Goal: Information Seeking & Learning: Learn about a topic

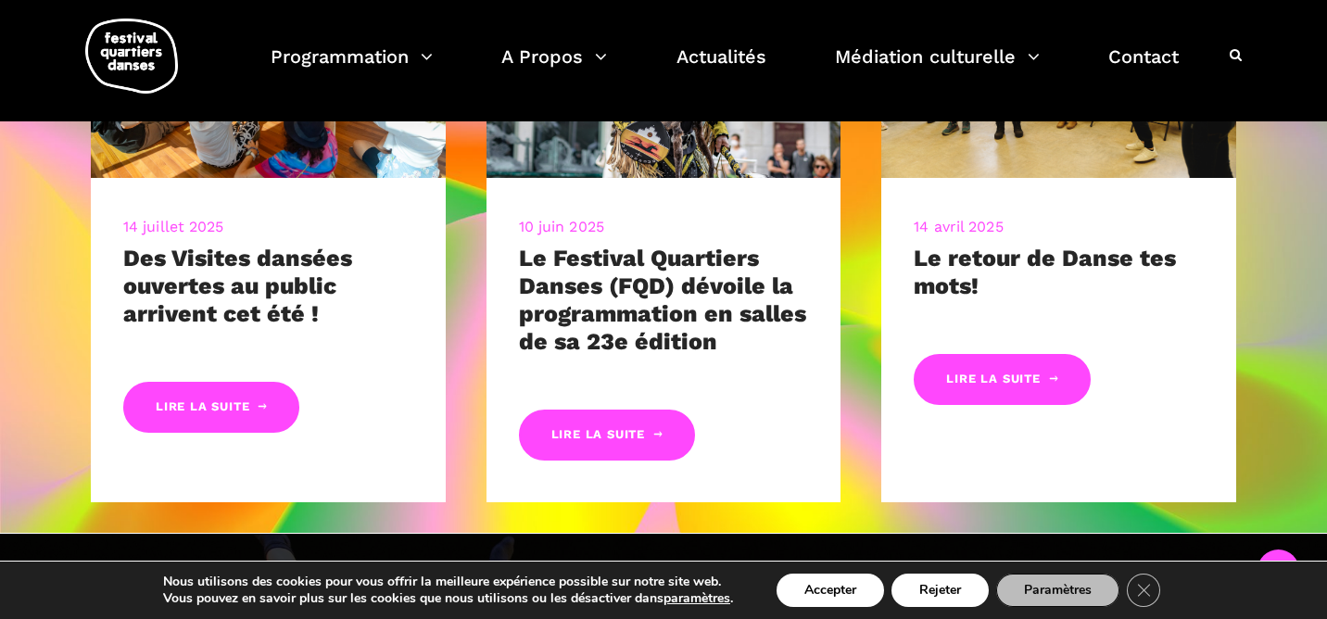
scroll to position [1645, 0]
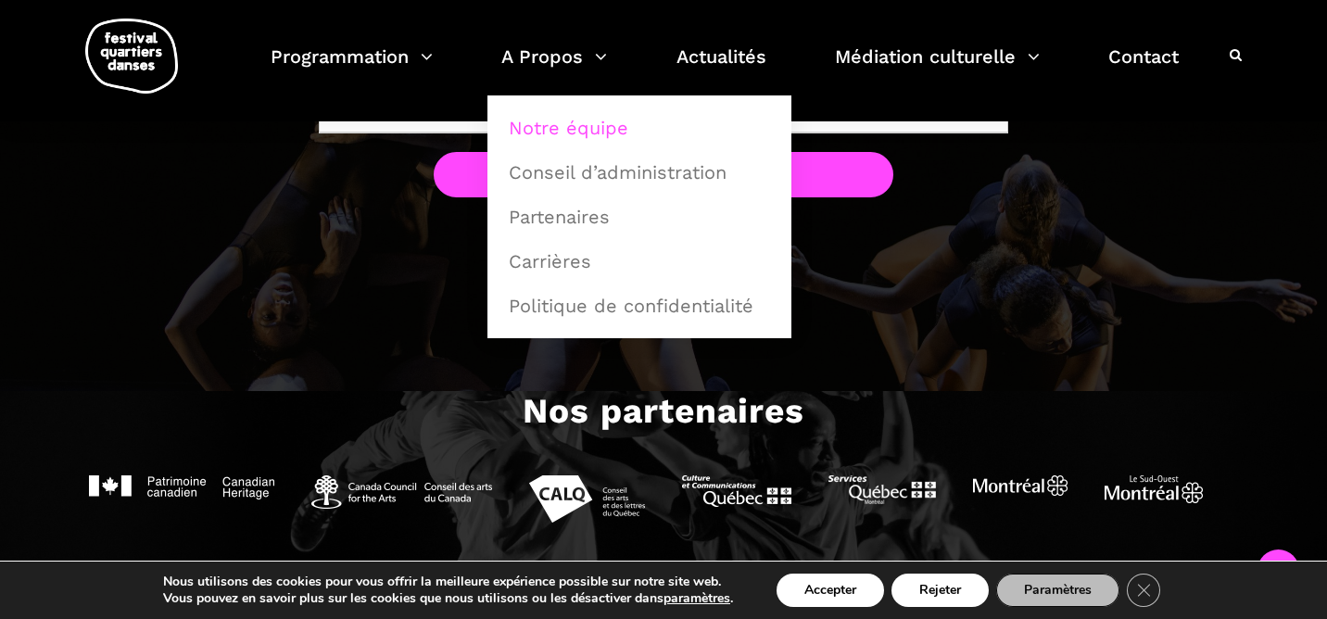
click at [552, 126] on link "Notre équipe" at bounding box center [640, 128] width 284 height 43
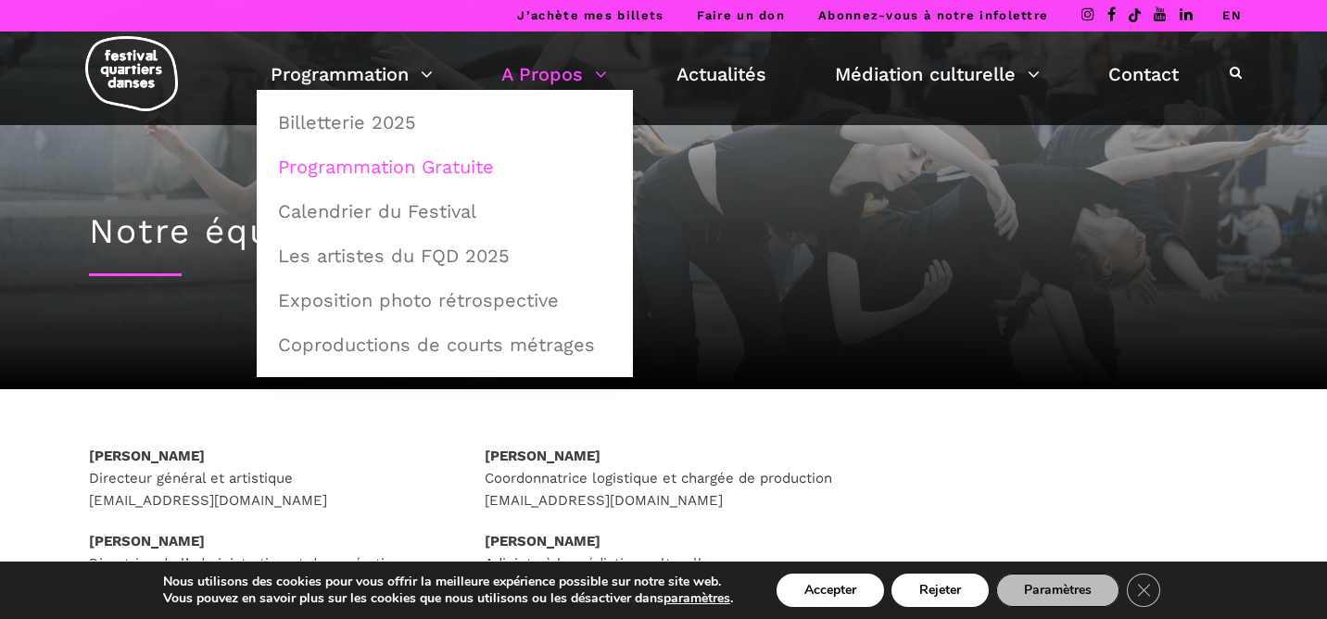
click at [345, 163] on link "Programmation Gratuite" at bounding box center [445, 167] width 356 height 43
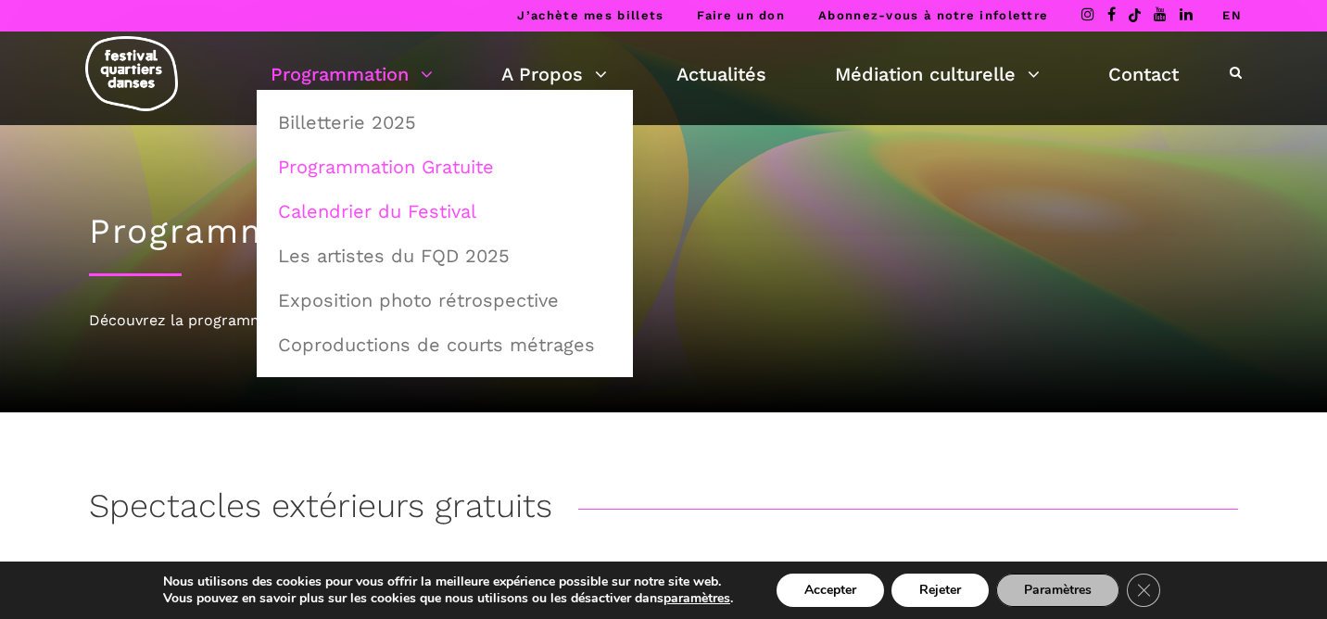
click at [380, 209] on link "Calendrier du Festival" at bounding box center [445, 211] width 356 height 43
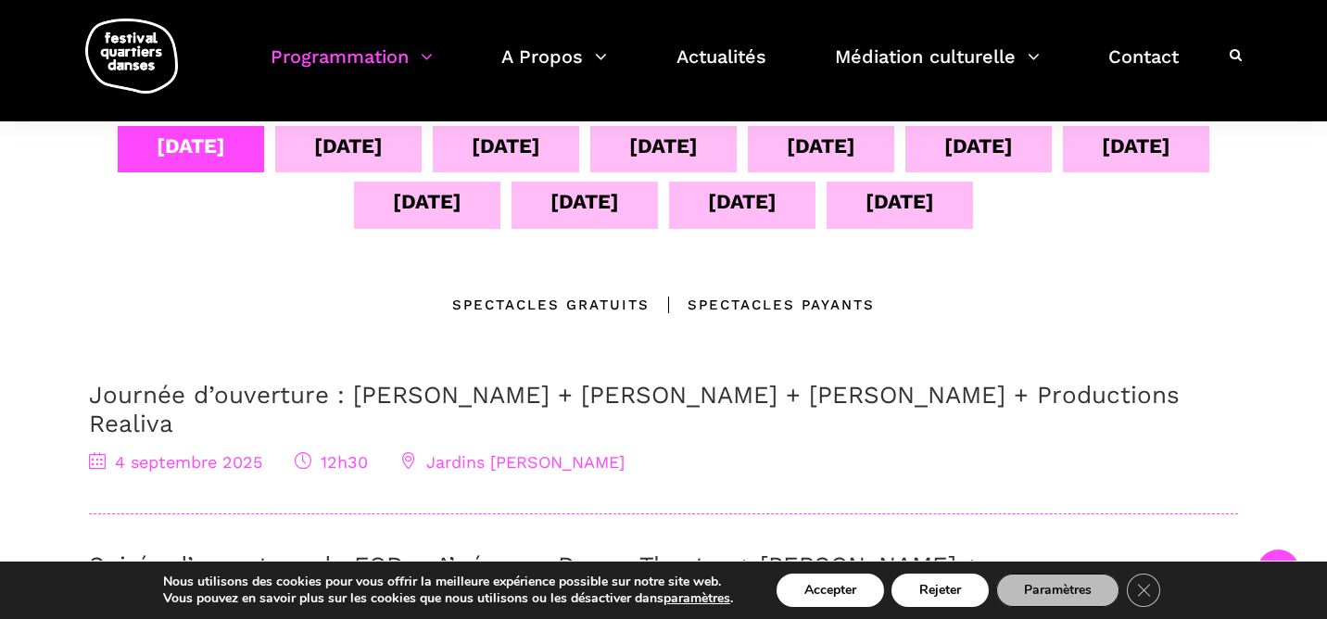
scroll to position [412, 0]
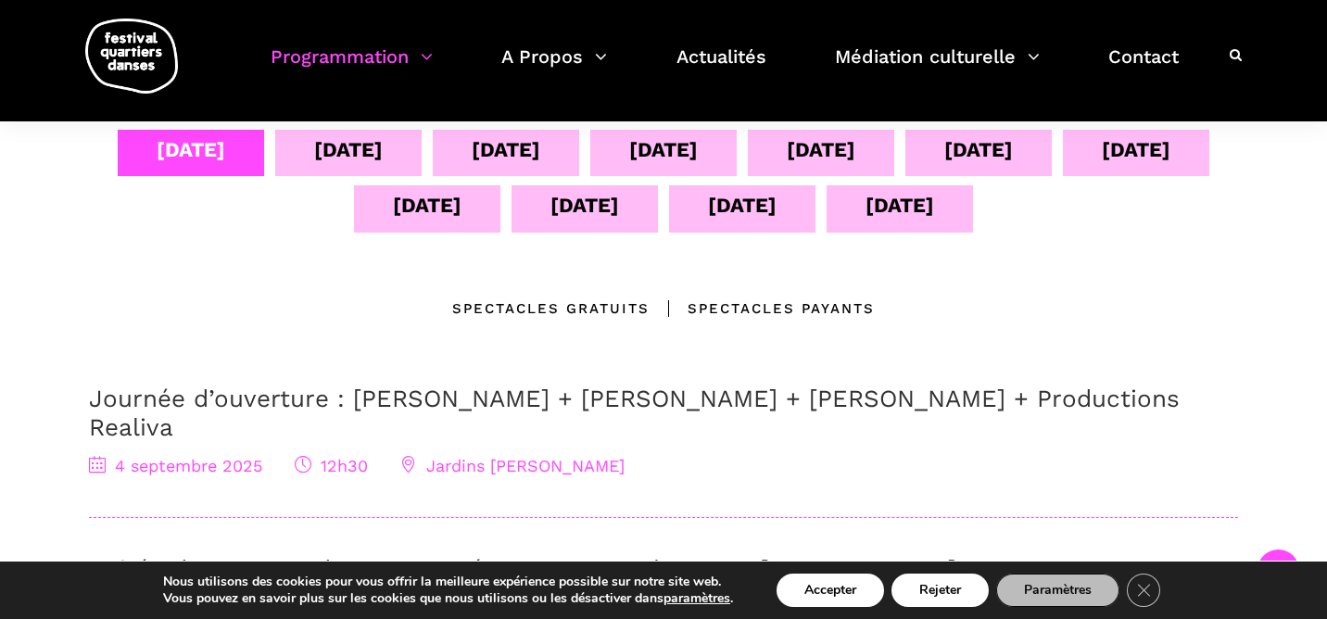
click at [367, 151] on div "[DATE]" at bounding box center [348, 149] width 69 height 32
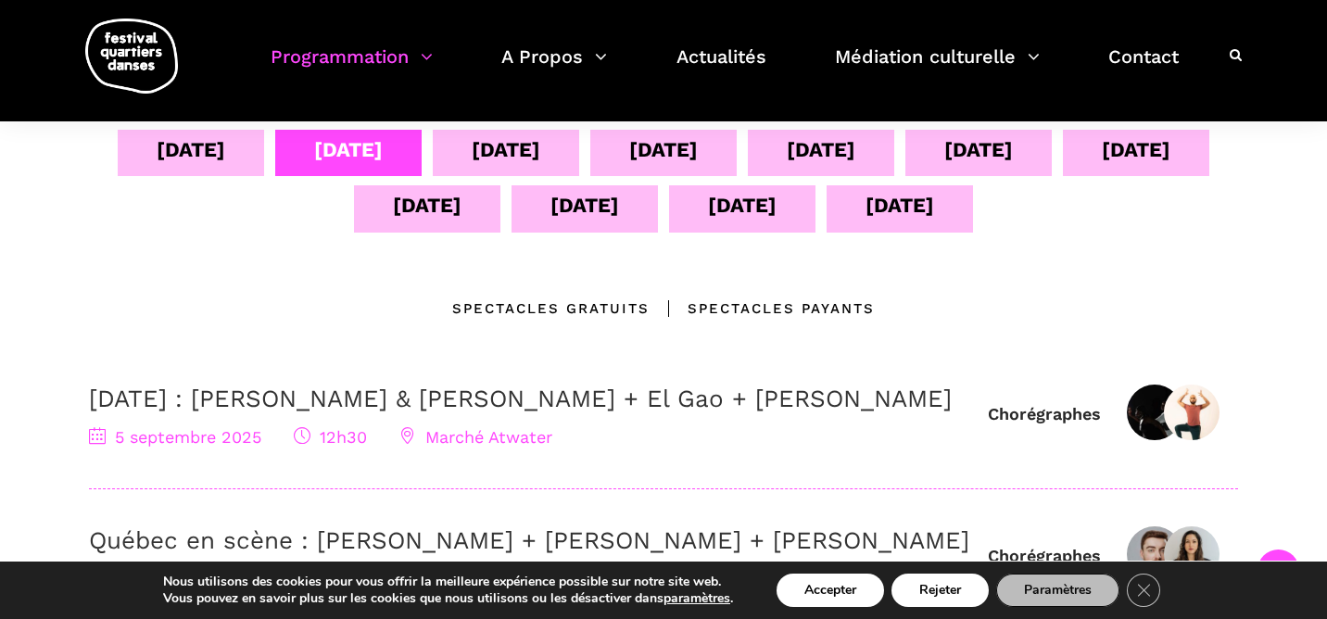
click at [617, 306] on div "Spectacles gratuits" at bounding box center [550, 308] width 197 height 22
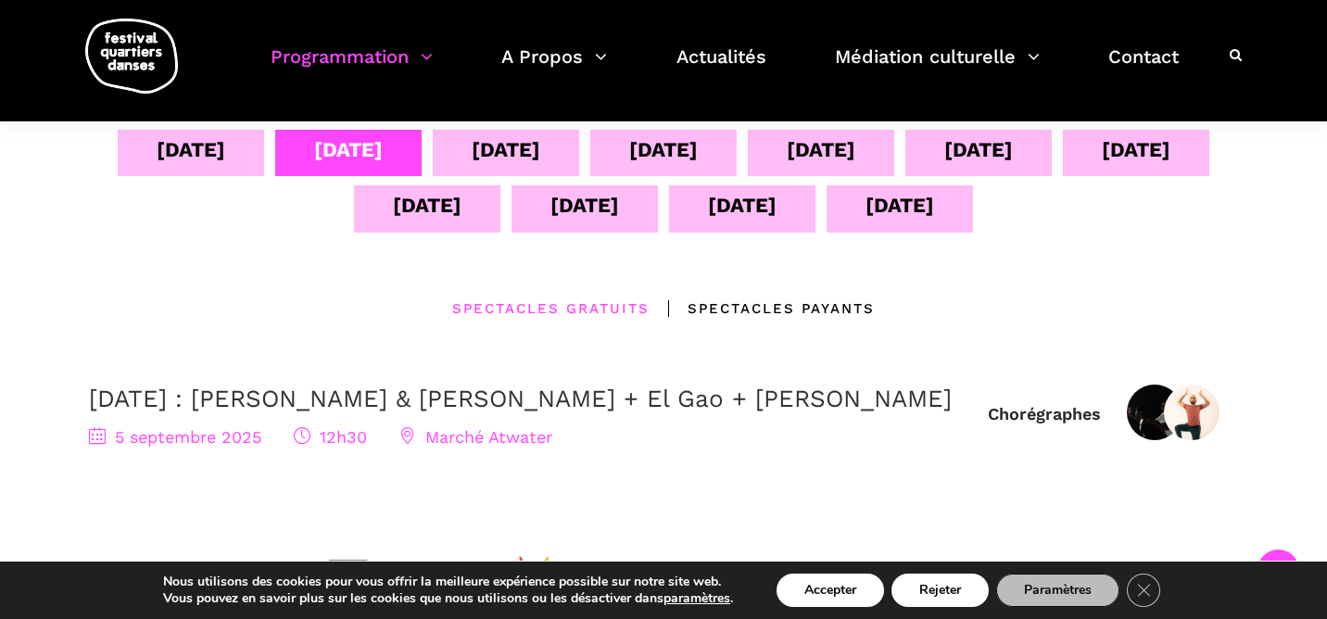
click at [728, 307] on div "Spectacles Payants" at bounding box center [762, 308] width 225 height 22
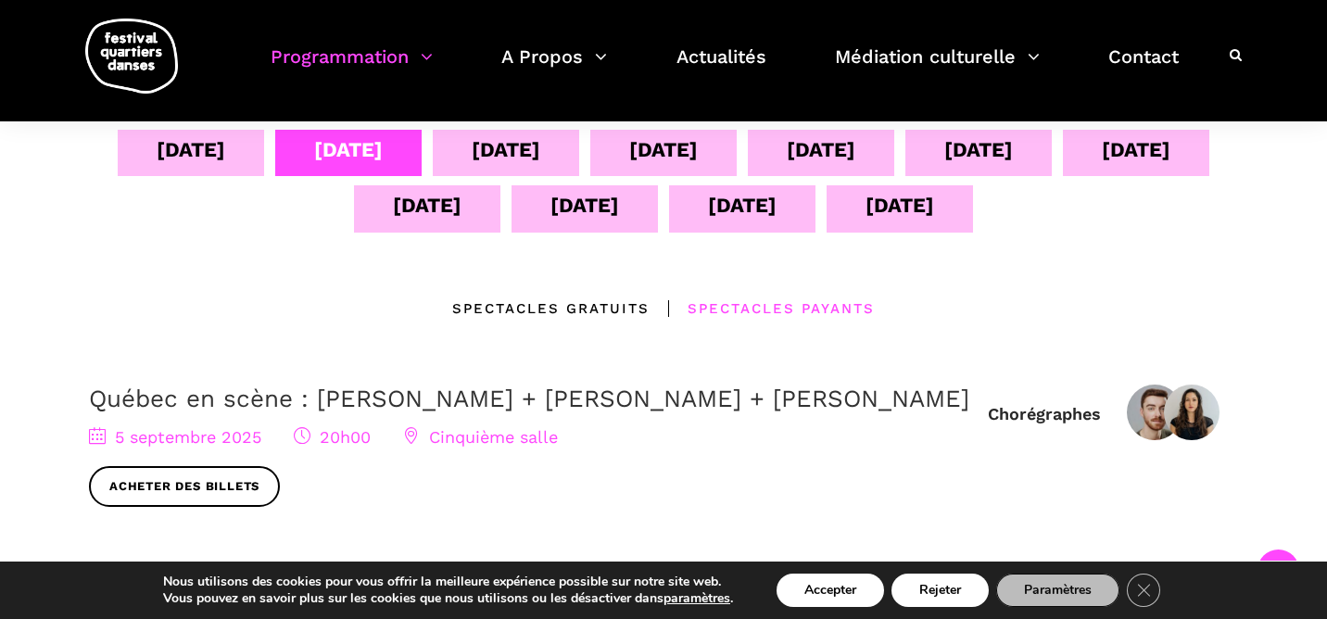
click at [472, 150] on div "[DATE]" at bounding box center [506, 149] width 69 height 32
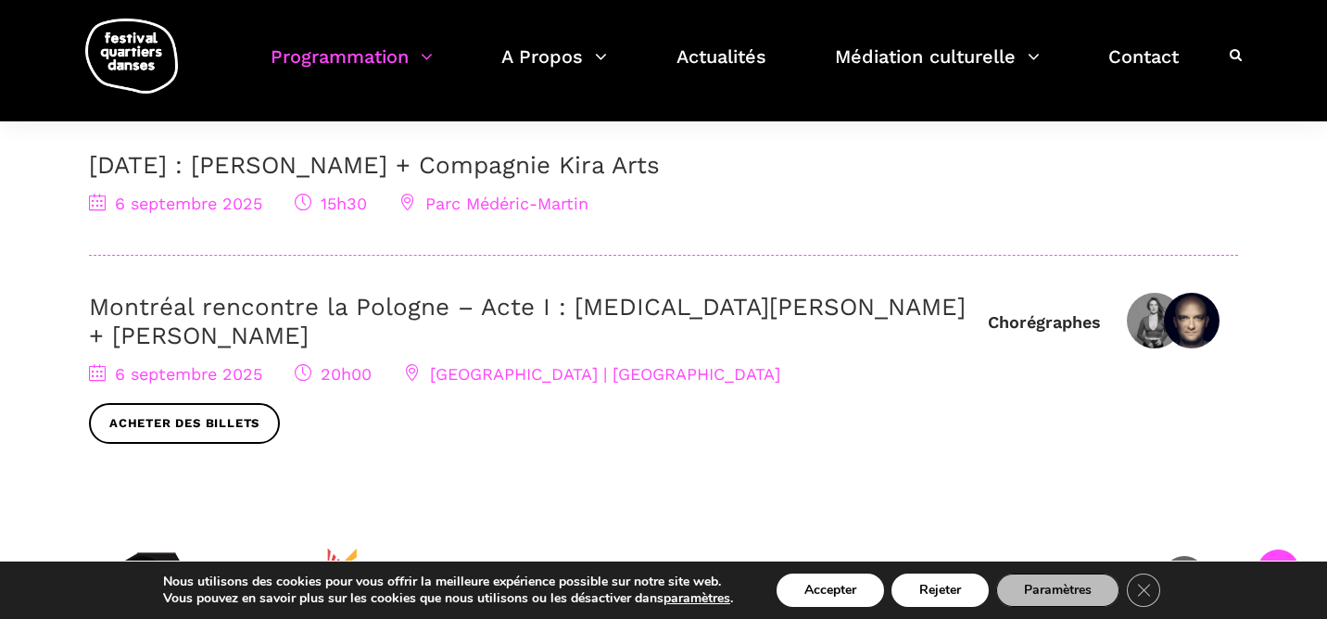
scroll to position [1284, 0]
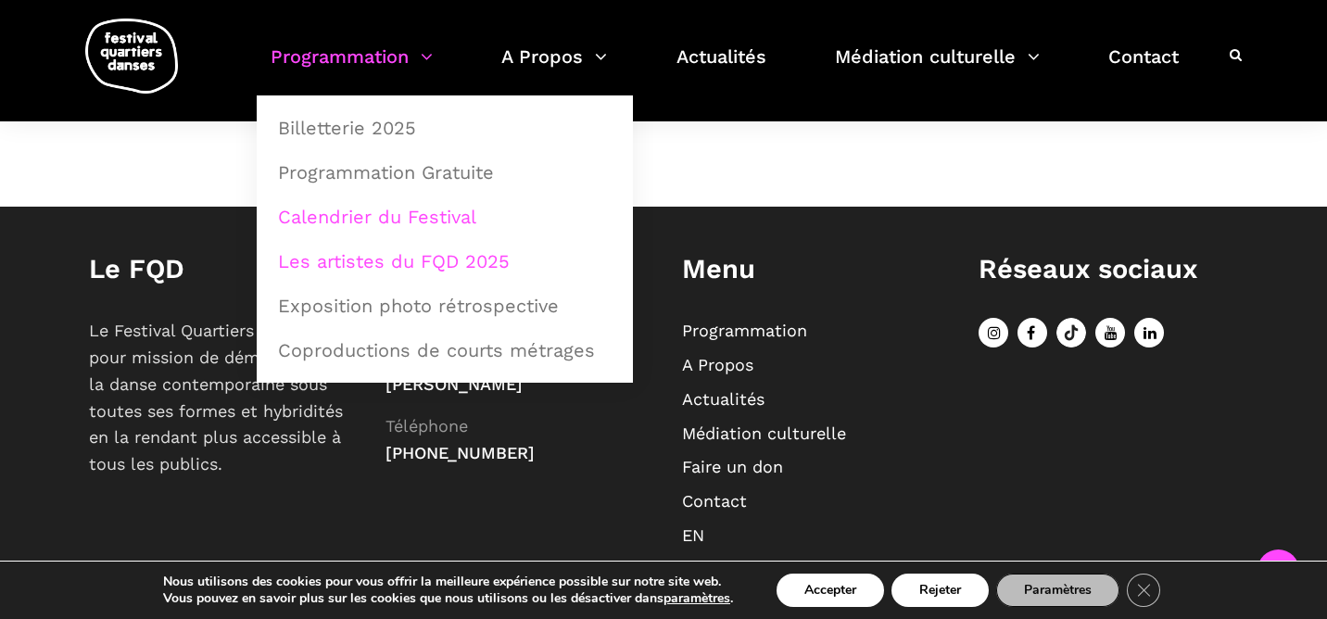
click at [398, 259] on link "Les artistes du FQD 2025" at bounding box center [445, 261] width 356 height 43
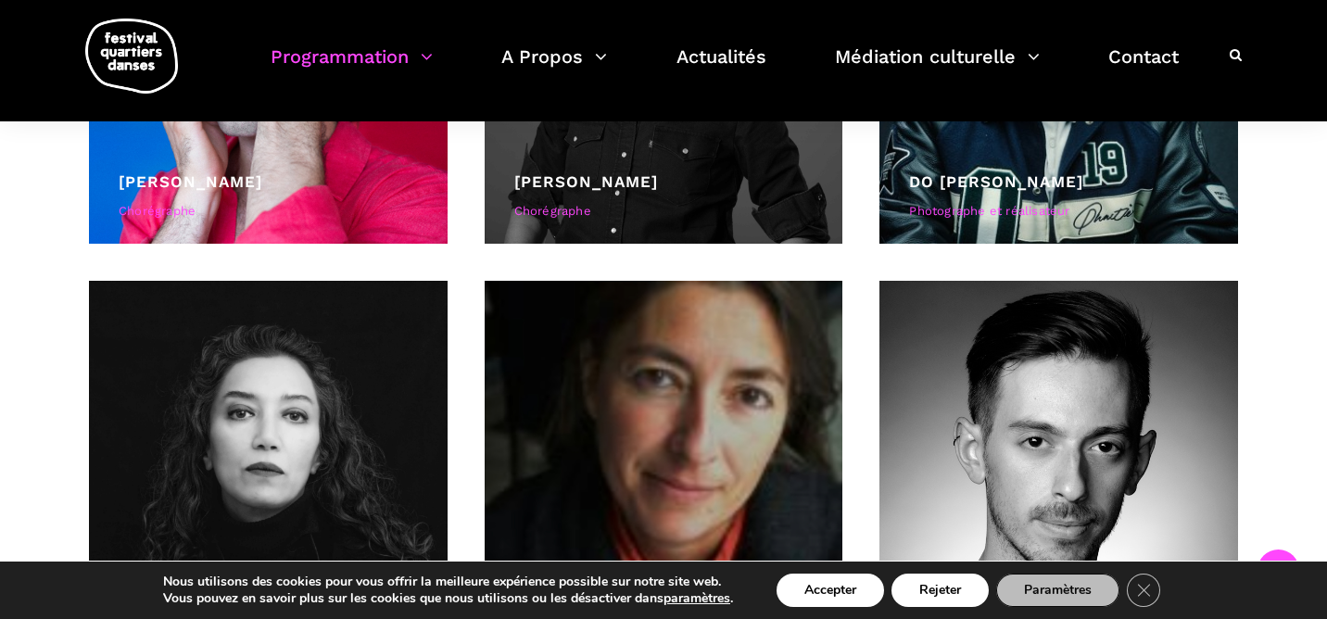
scroll to position [1084, 0]
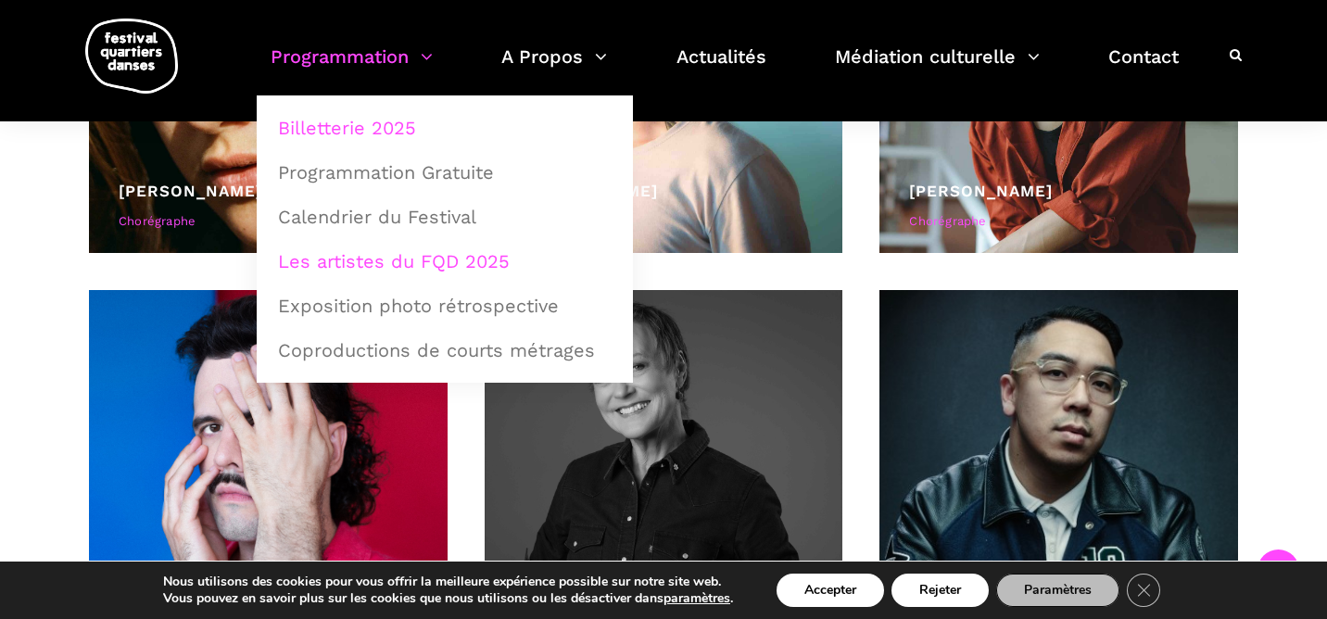
click at [344, 119] on link "Billetterie 2025" at bounding box center [445, 128] width 356 height 43
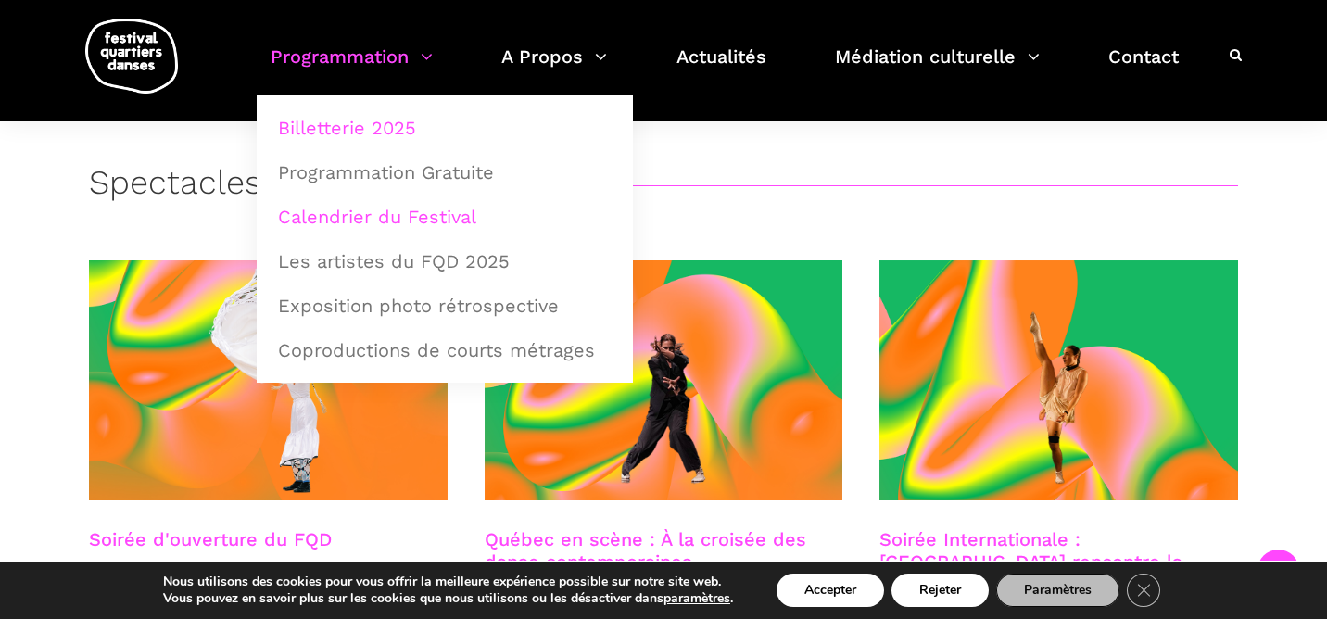
scroll to position [305, 0]
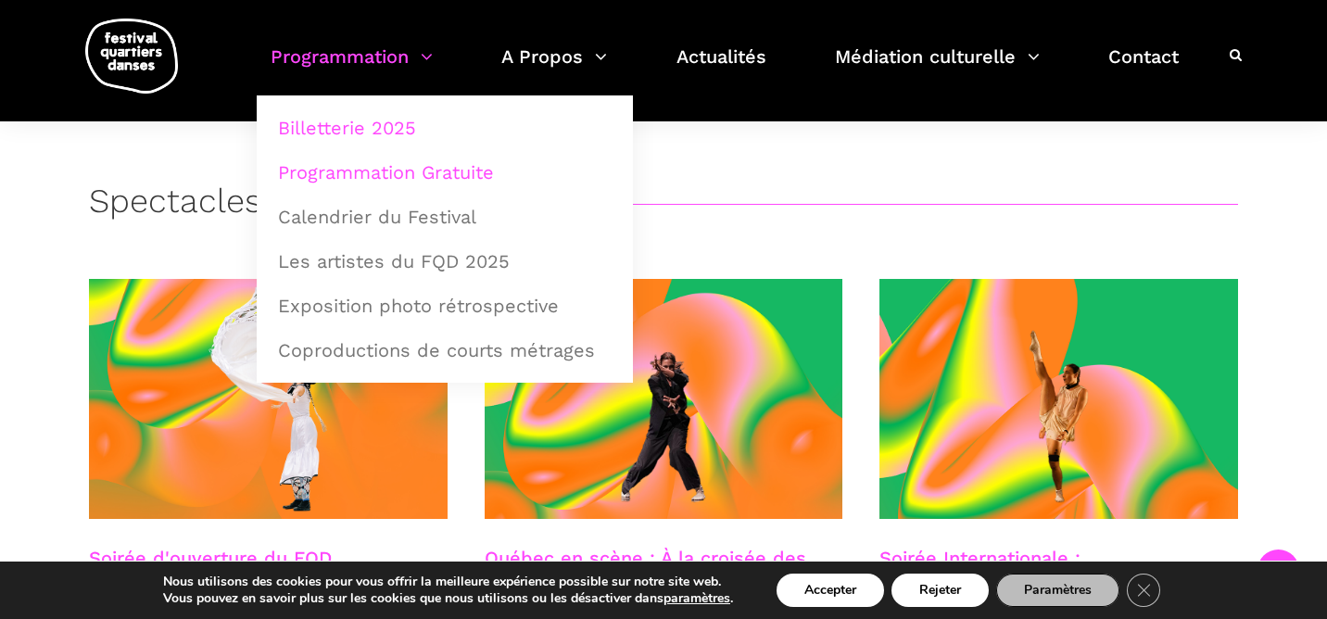
click at [360, 173] on link "Programmation Gratuite" at bounding box center [445, 172] width 356 height 43
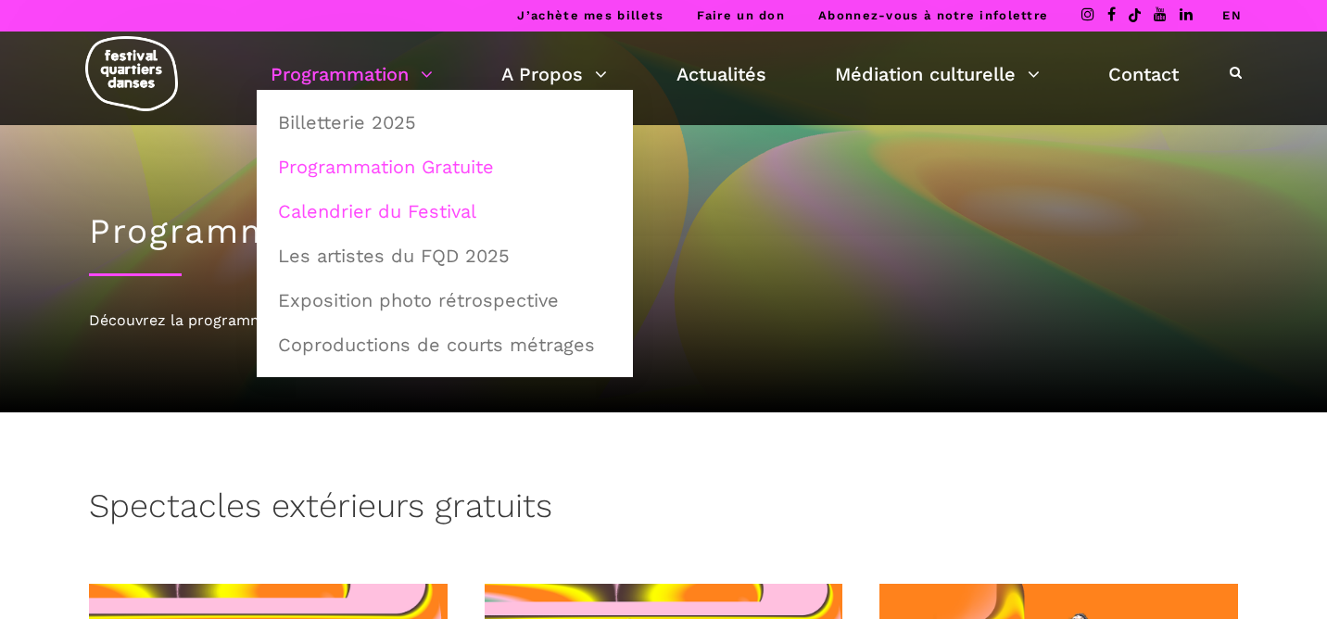
click at [398, 207] on link "Calendrier du Festival" at bounding box center [445, 211] width 356 height 43
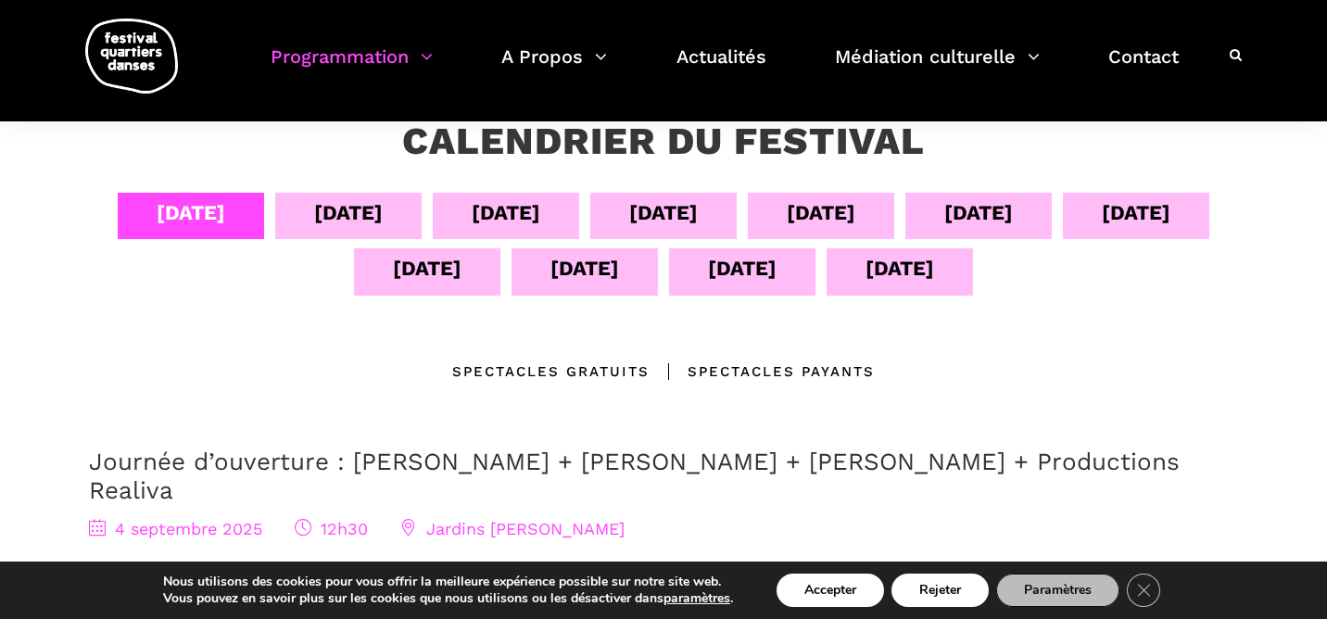
scroll to position [231, 0]
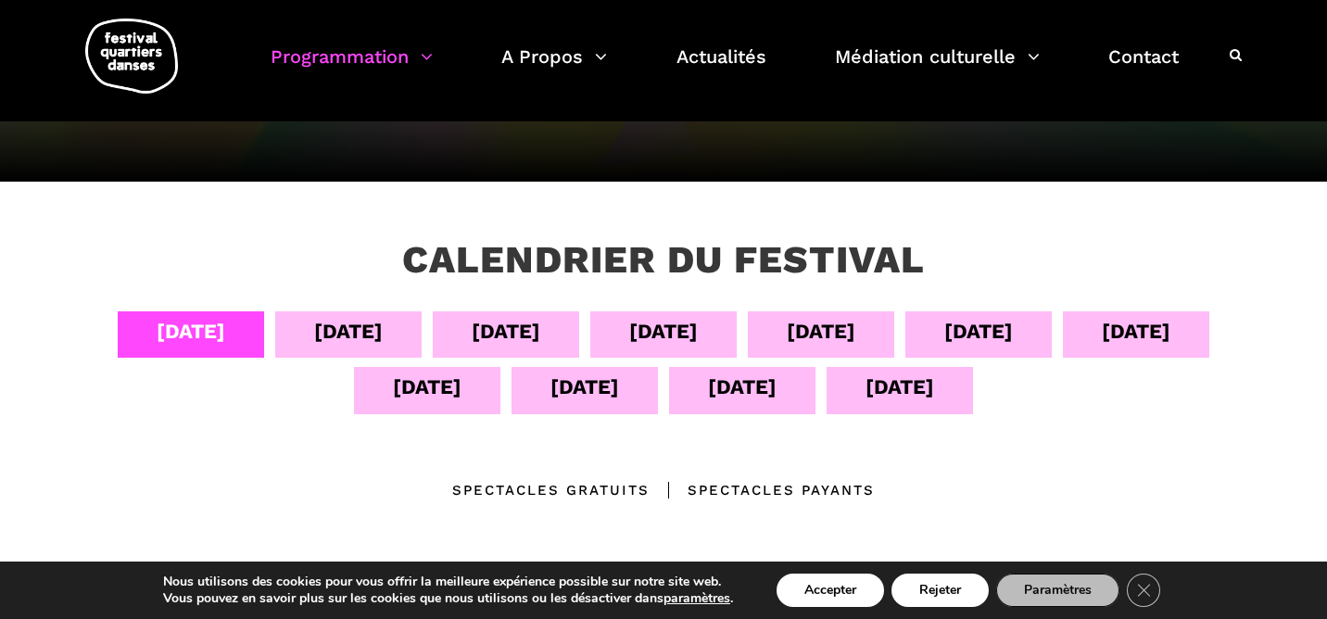
click at [386, 333] on div "[DATE]" at bounding box center [348, 334] width 146 height 46
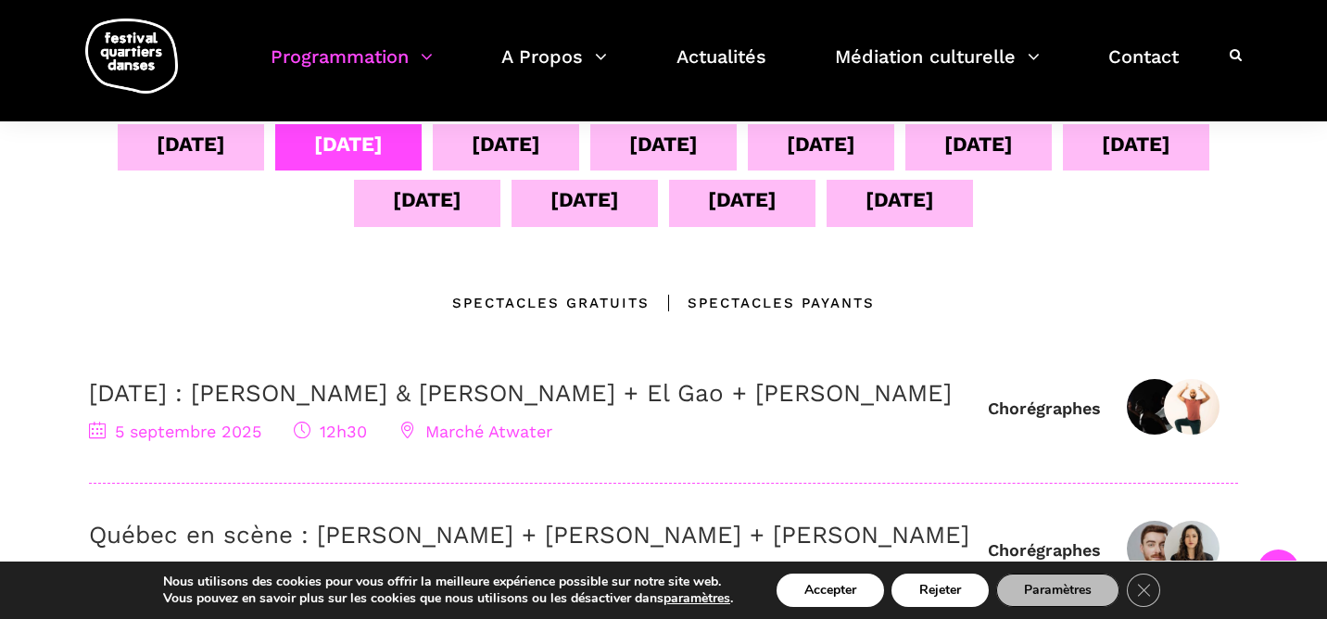
scroll to position [416, 0]
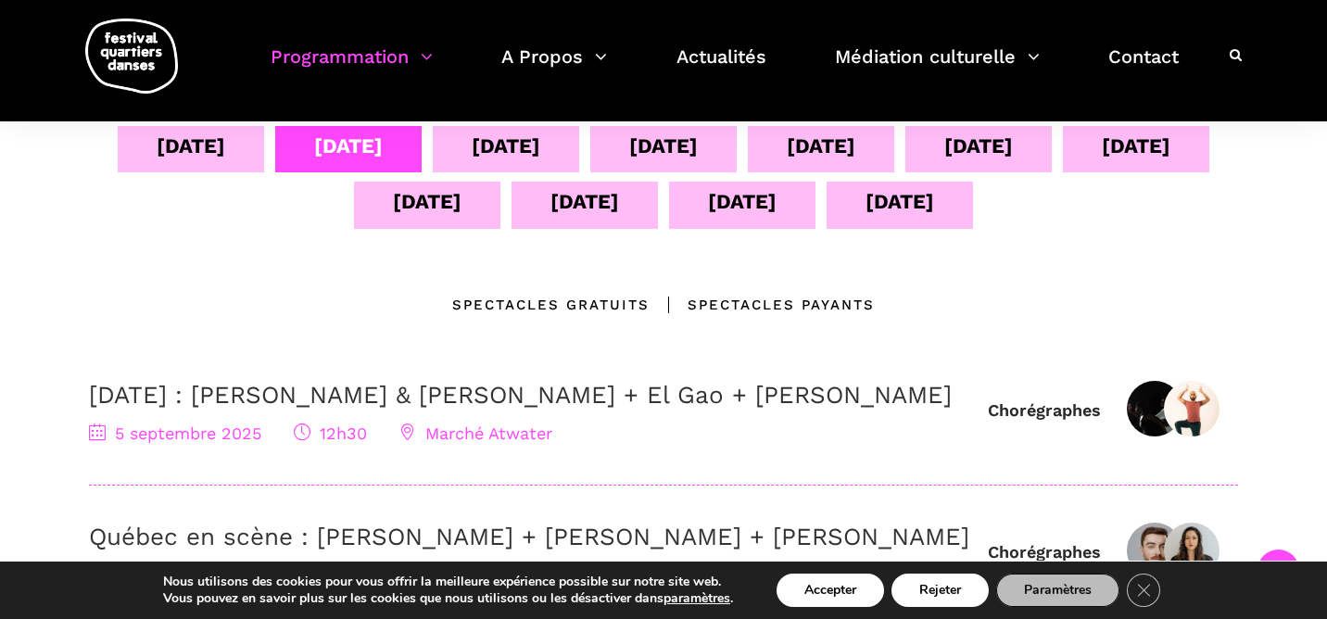
click at [498, 144] on div "[DATE]" at bounding box center [506, 146] width 69 height 32
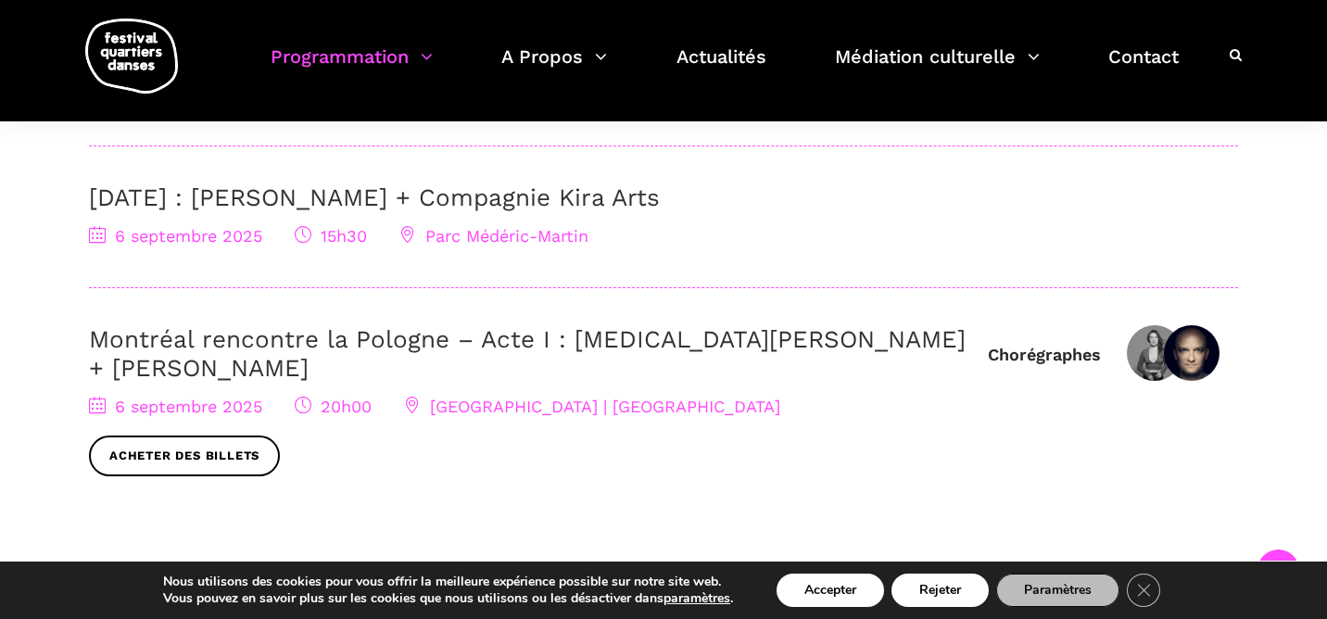
scroll to position [303, 0]
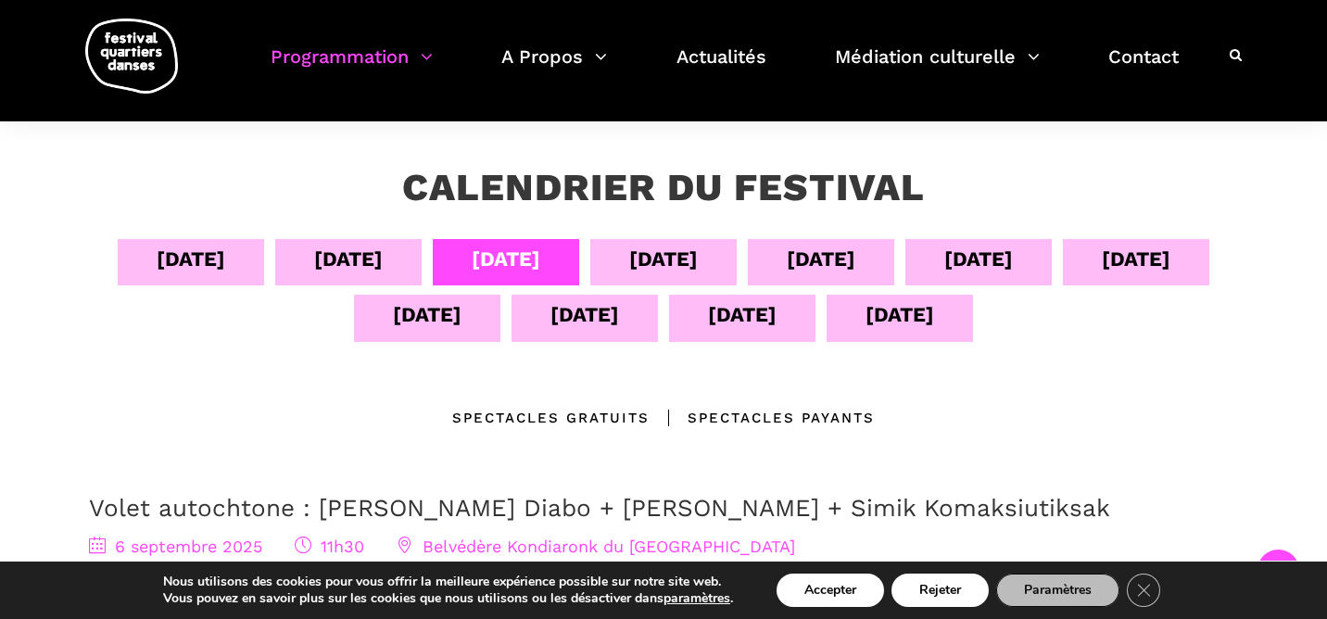
click at [660, 262] on div "[DATE]" at bounding box center [663, 259] width 69 height 32
